Goal: Task Accomplishment & Management: Manage account settings

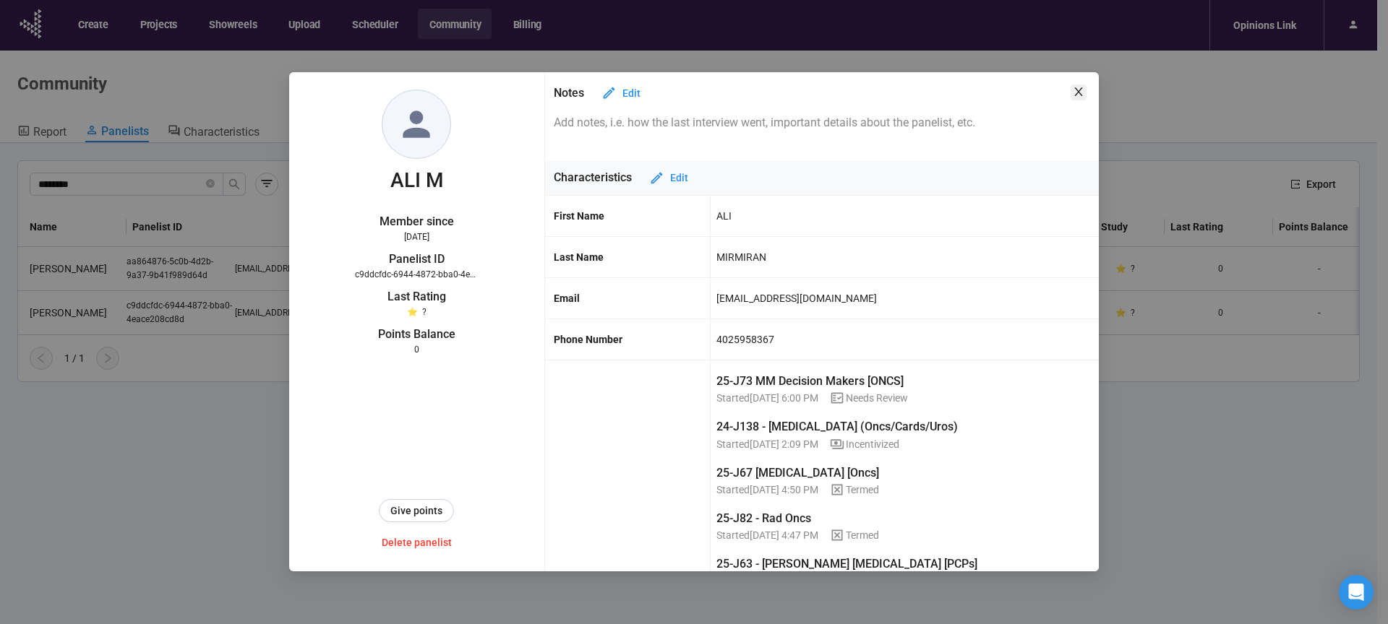
click at [1078, 93] on icon "close" at bounding box center [1078, 91] width 8 height 9
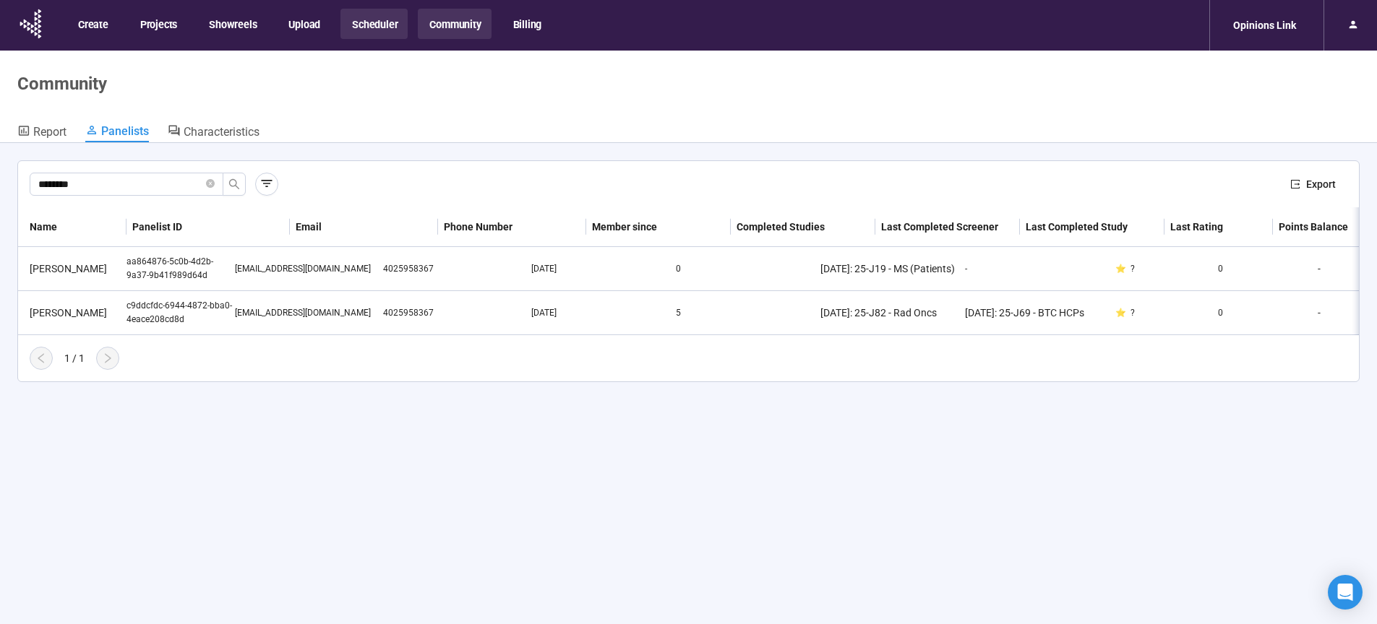
click at [374, 14] on button "Scheduler" at bounding box center [373, 24] width 67 height 30
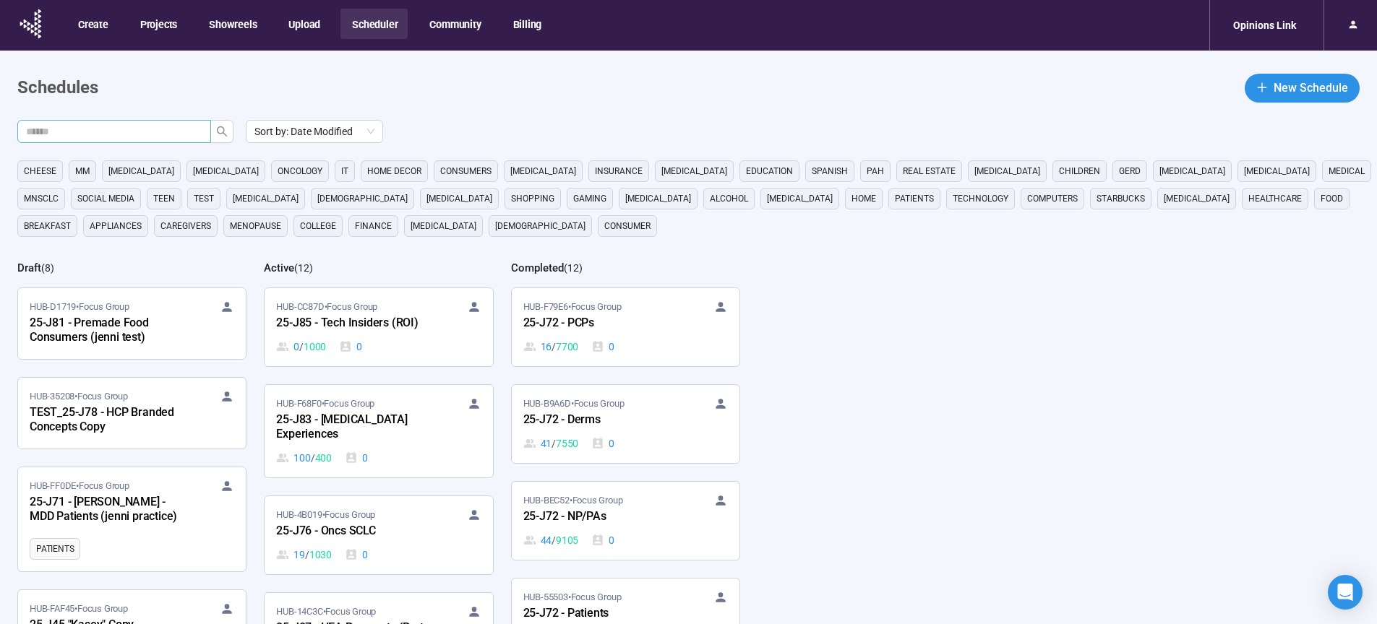
click at [157, 137] on input "text" at bounding box center [108, 132] width 165 height 16
type input "**"
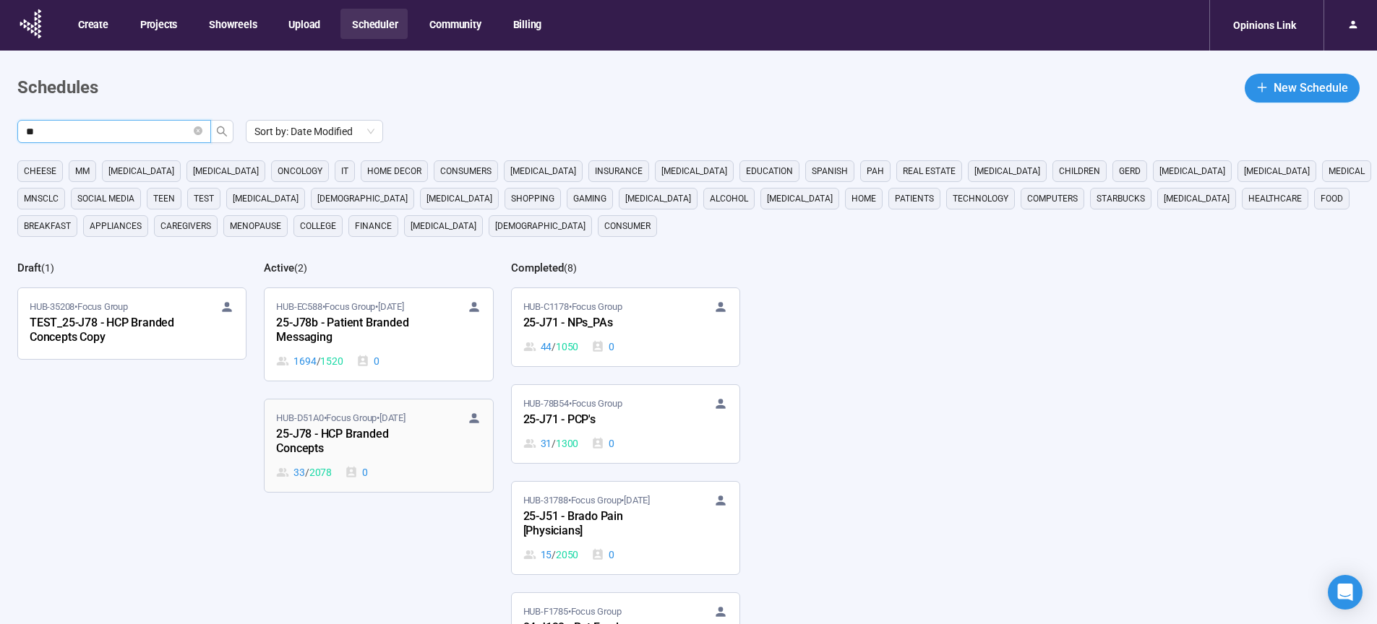
click at [301, 426] on div "25-J78 - HCP Branded Concepts" at bounding box center [355, 442] width 159 height 33
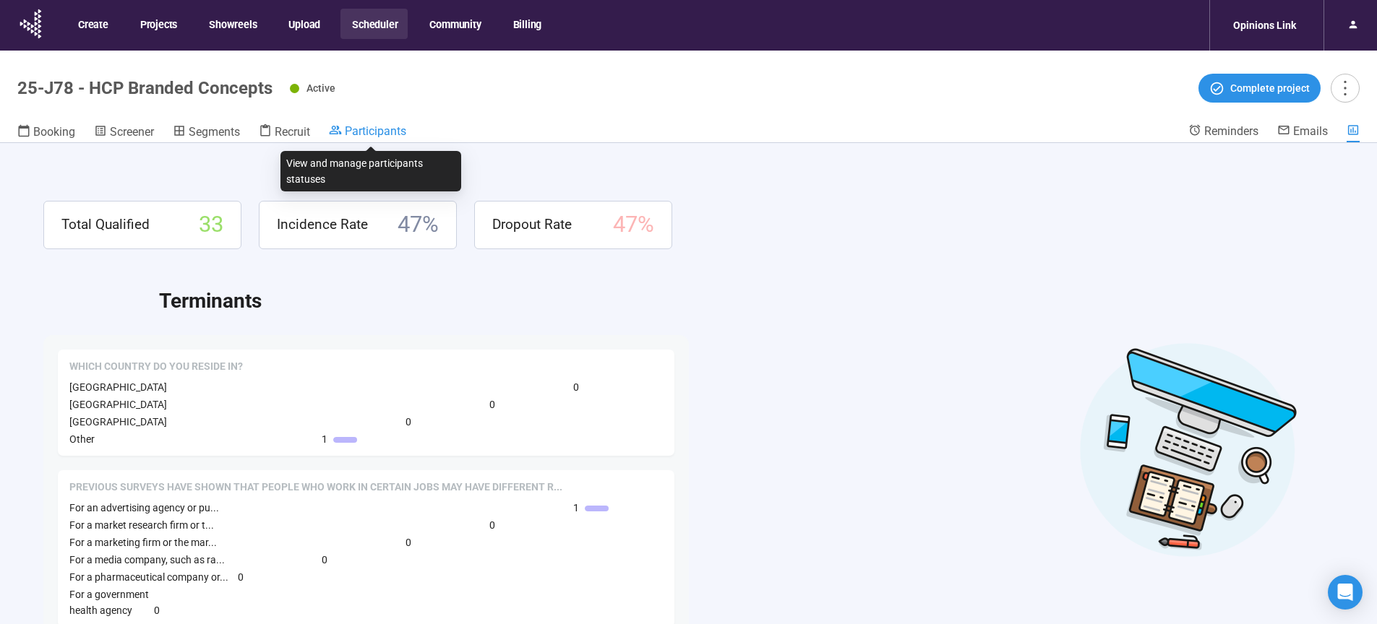
click at [373, 130] on span "Participants" at bounding box center [375, 131] width 61 height 14
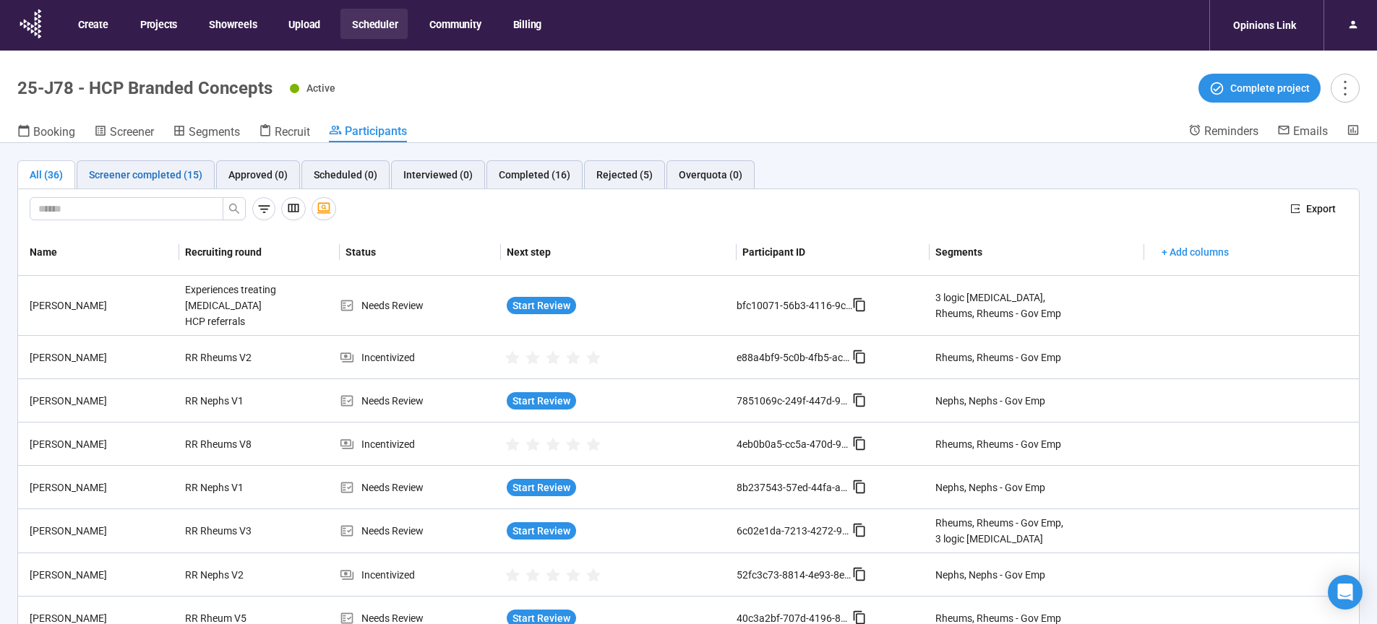
click at [168, 173] on div "Screener completed (15)" at bounding box center [145, 175] width 113 height 16
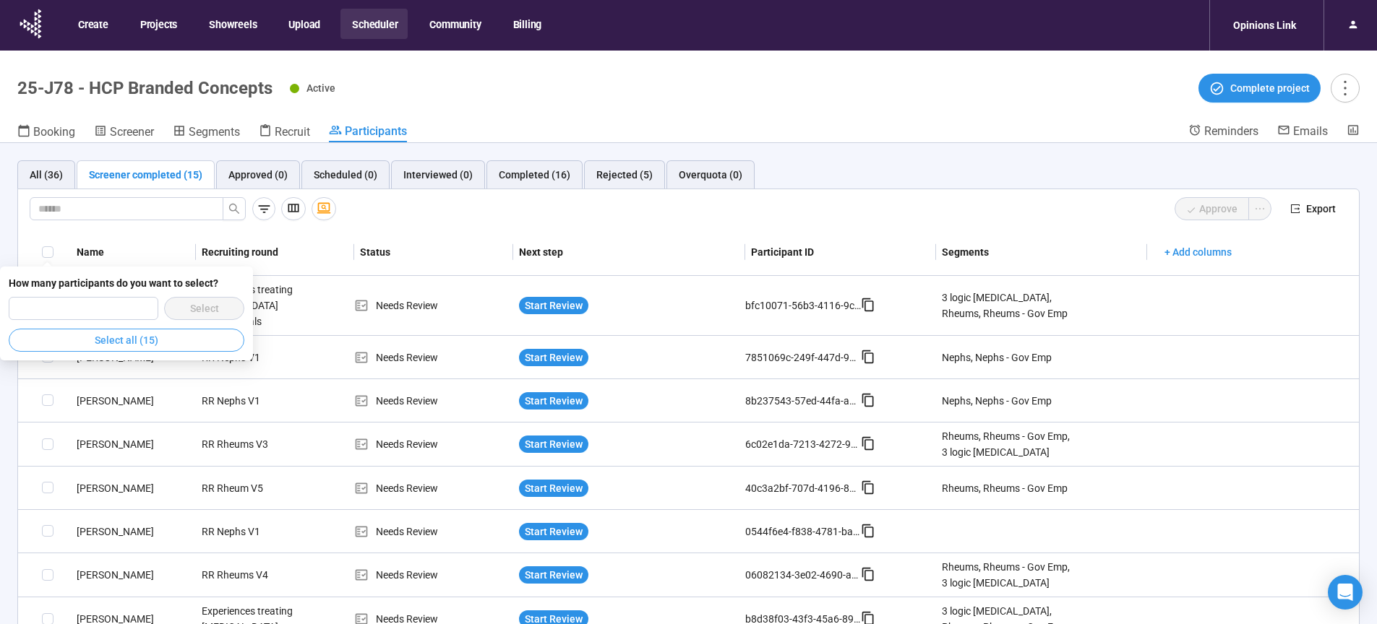
click at [141, 339] on span "Select all (15)" at bounding box center [127, 340] width 64 height 16
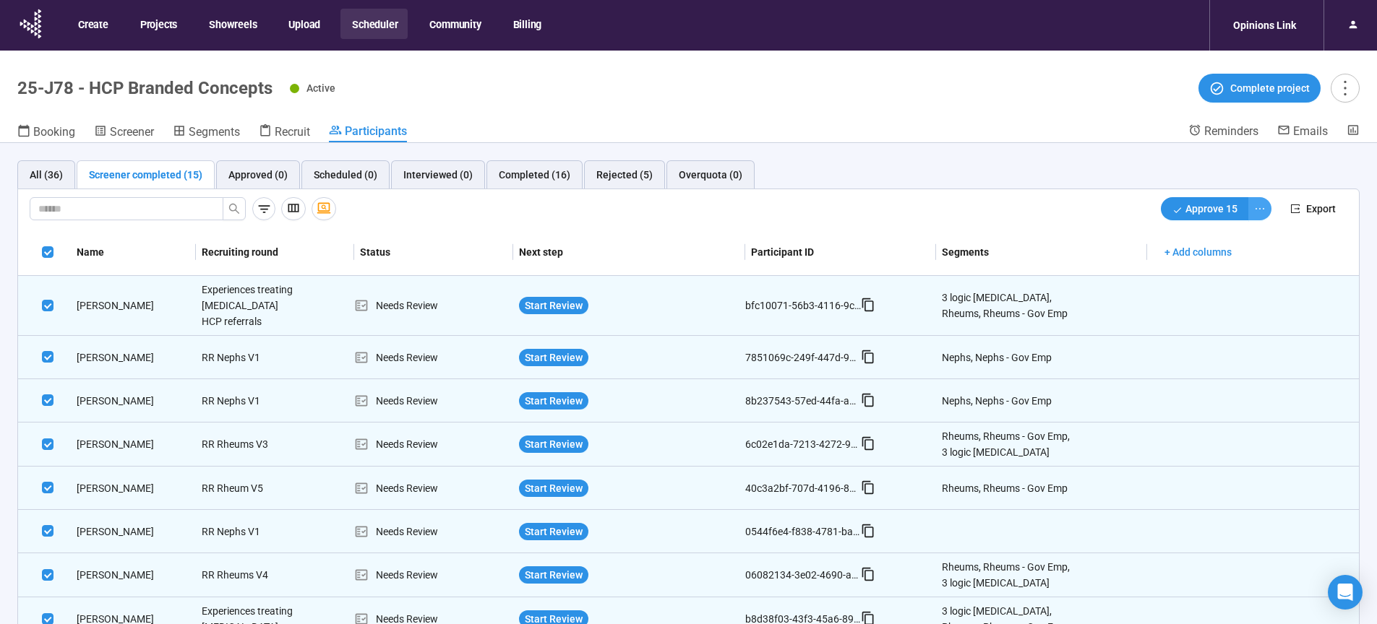
click at [1255, 211] on button "button" at bounding box center [1259, 208] width 23 height 23
click at [1174, 261] on span "Decline" at bounding box center [1202, 261] width 92 height 16
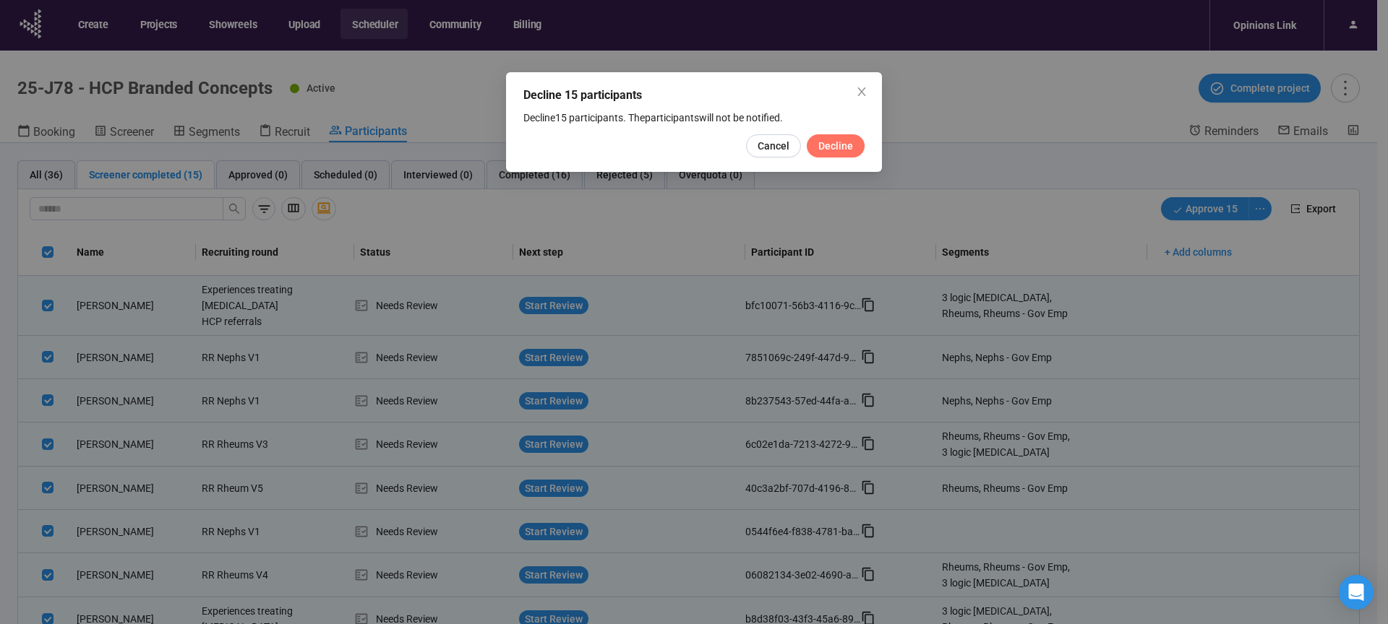
click at [835, 150] on span "Decline" at bounding box center [835, 146] width 35 height 16
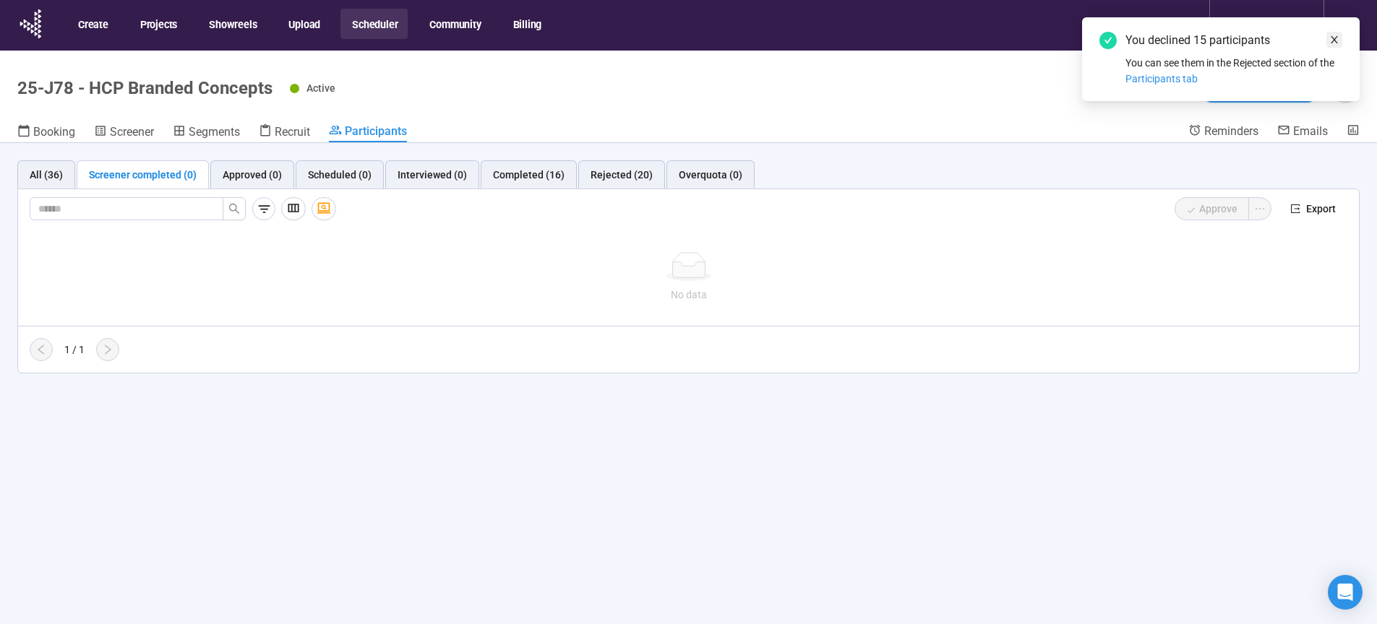
click at [1334, 39] on icon "close" at bounding box center [1333, 39] width 7 height 7
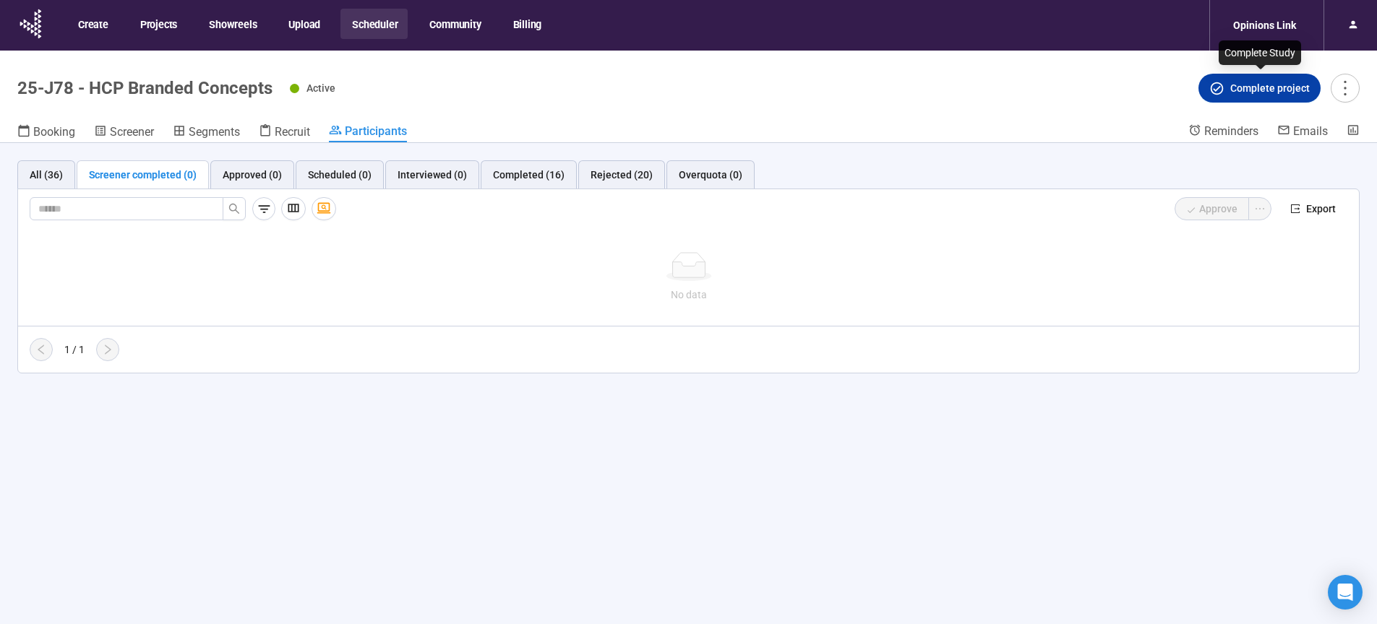
click at [1243, 89] on span "Complete project" at bounding box center [1269, 88] width 79 height 16
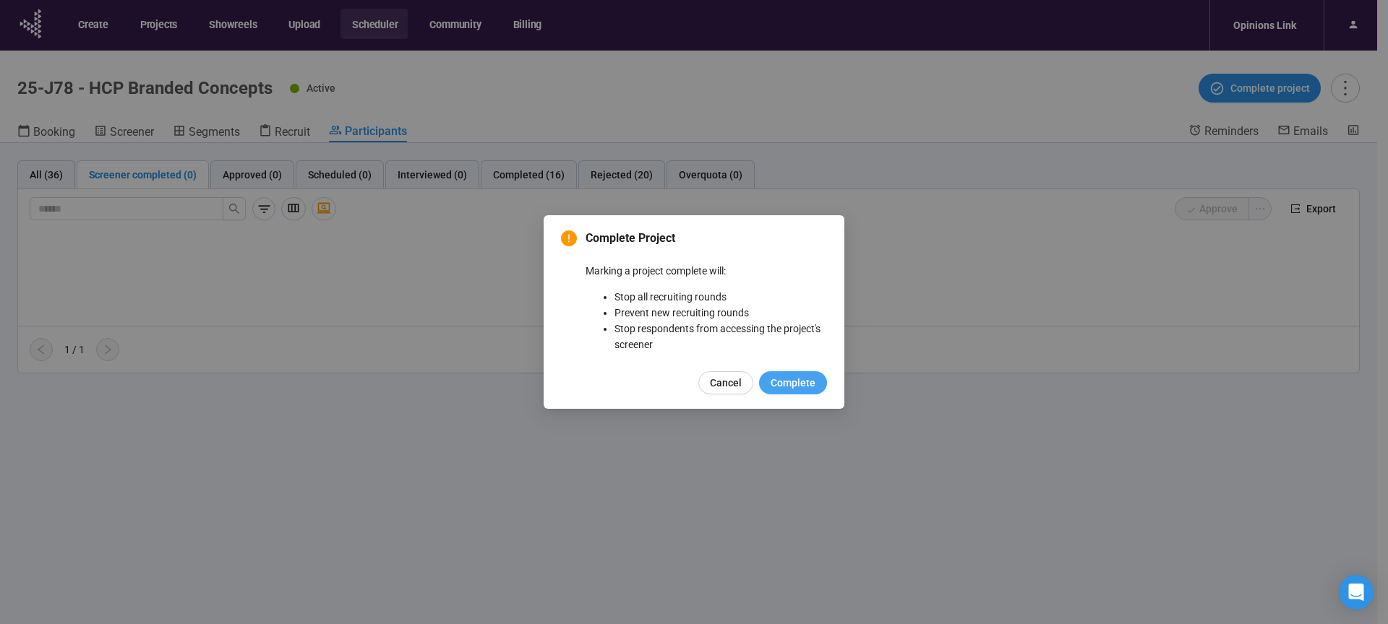
click at [808, 377] on span "Complete" at bounding box center [792, 383] width 45 height 16
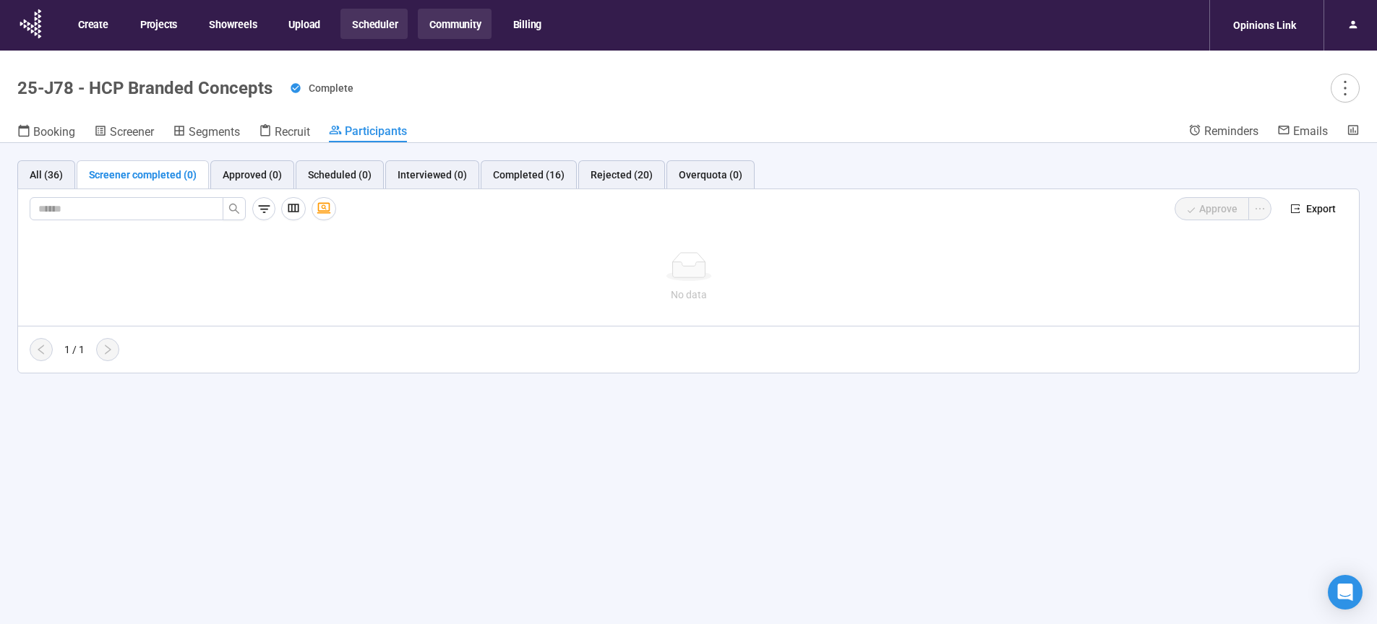
click at [439, 20] on button "Community" at bounding box center [454, 24] width 73 height 30
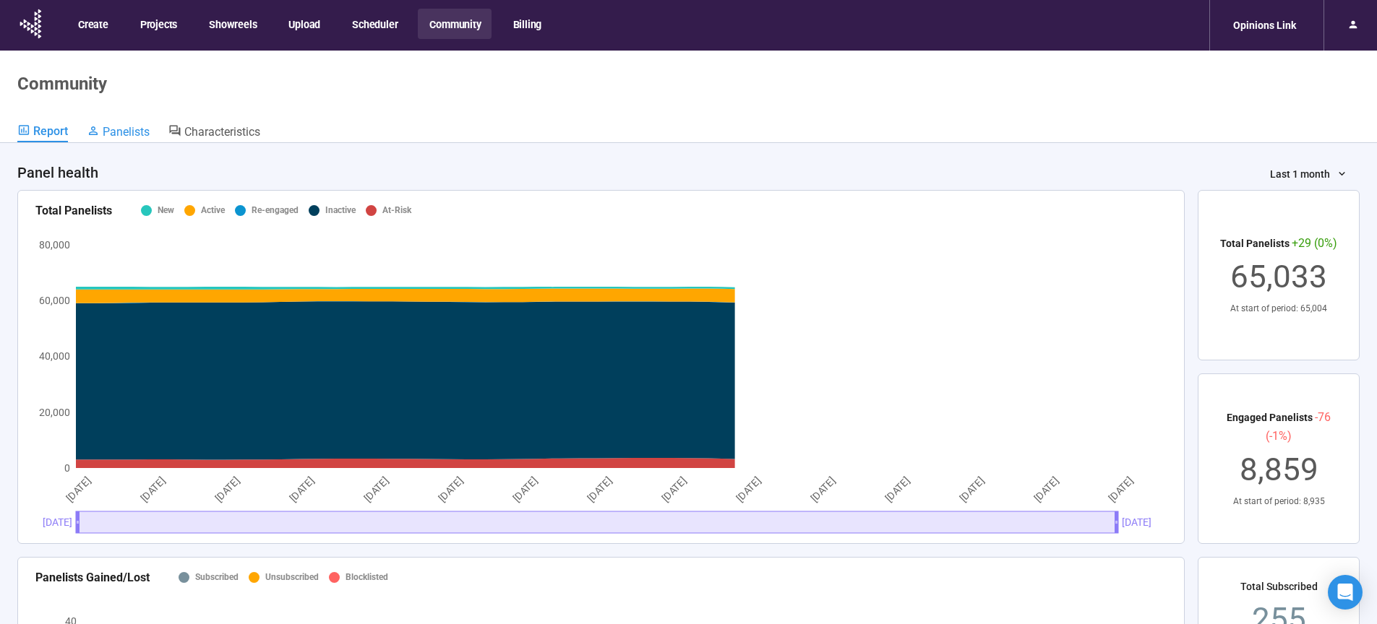
click at [134, 133] on span "Panelists" at bounding box center [126, 132] width 47 height 14
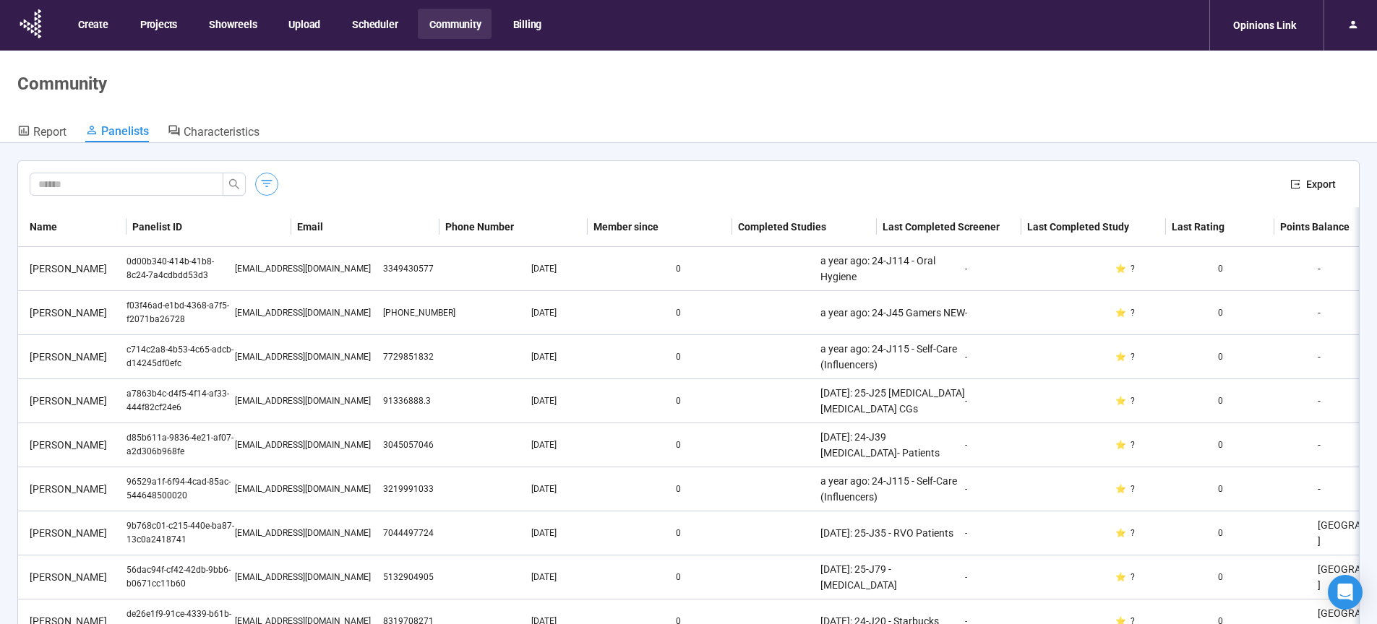
click at [266, 186] on icon "button" at bounding box center [266, 183] width 14 height 14
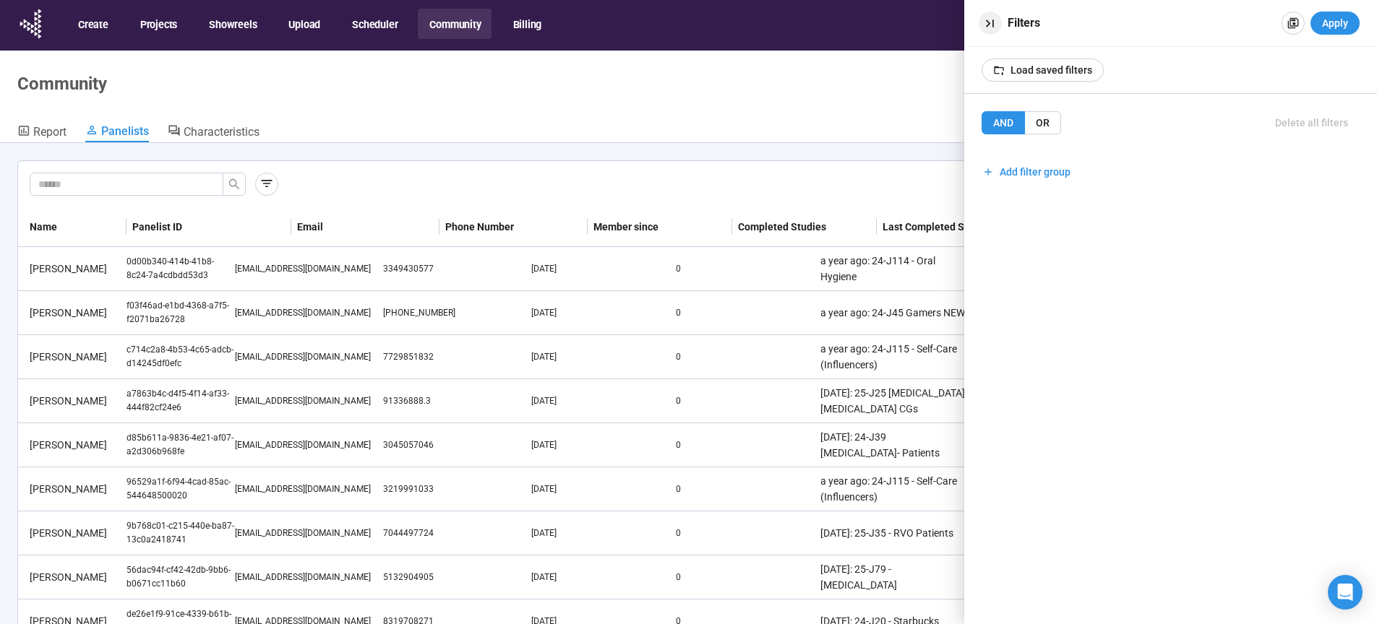
click at [989, 25] on icon "button" at bounding box center [989, 23] width 15 height 15
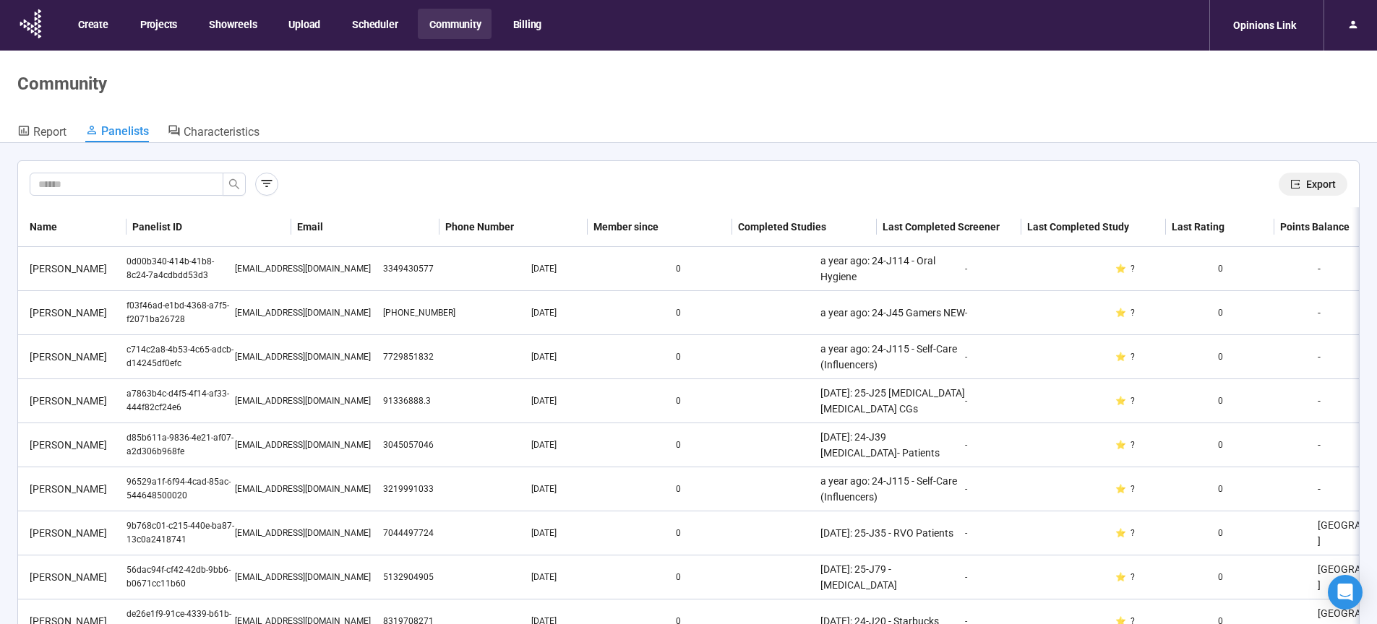
click at [1306, 183] on span "Export" at bounding box center [1321, 184] width 30 height 16
